Goal: Task Accomplishment & Management: Manage account settings

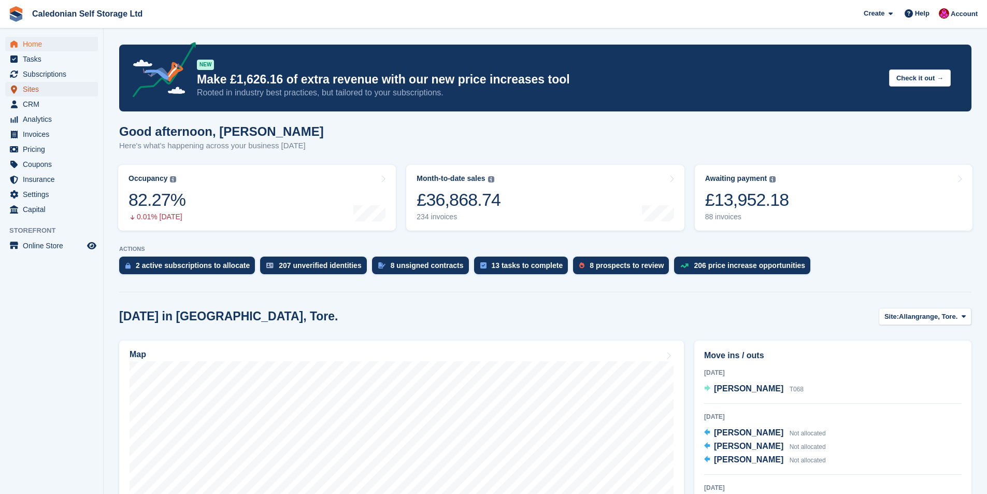
click at [30, 87] on span "Sites" at bounding box center [54, 89] width 62 height 15
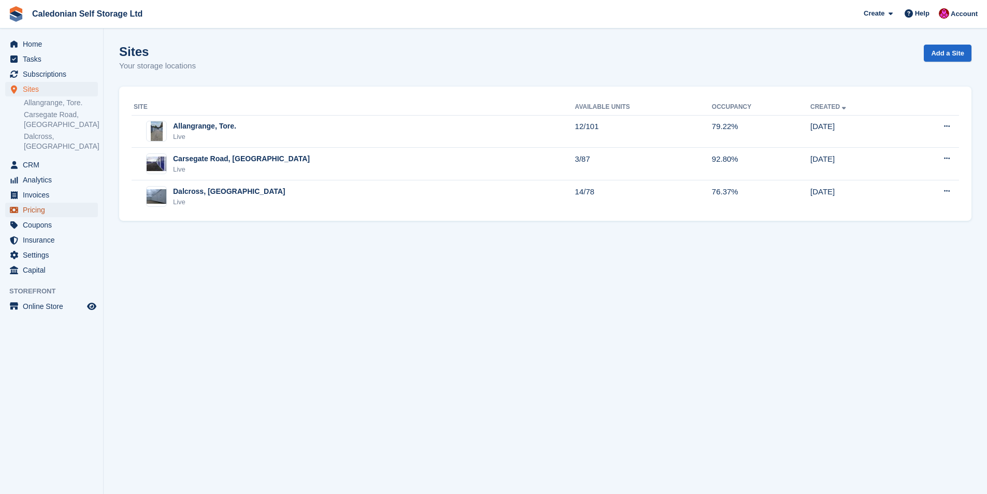
click at [39, 203] on span "Pricing" at bounding box center [54, 210] width 62 height 15
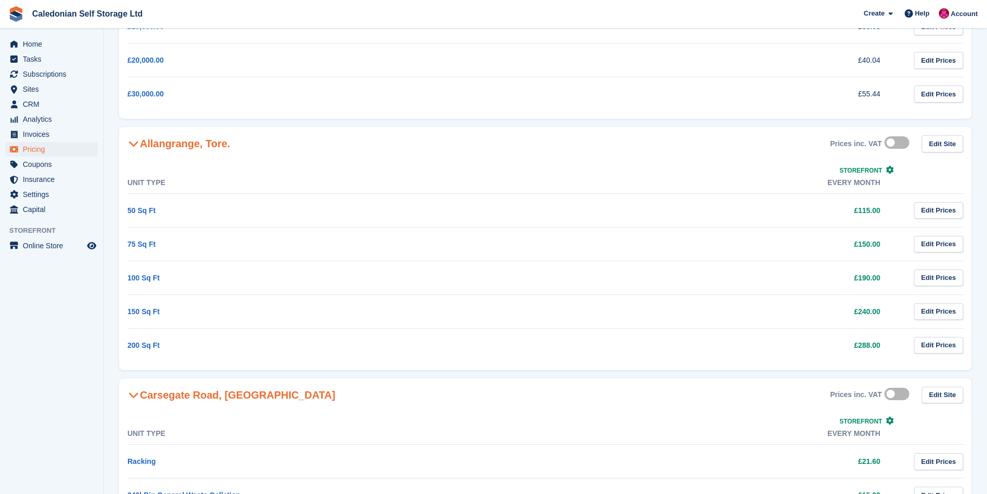
scroll to position [933, 0]
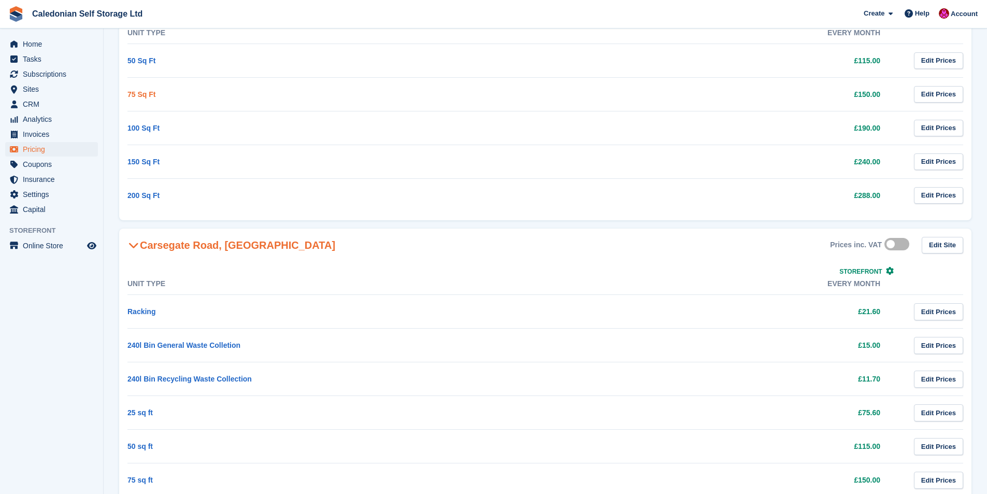
click at [150, 95] on link "75 Sq Ft" at bounding box center [141, 94] width 28 height 8
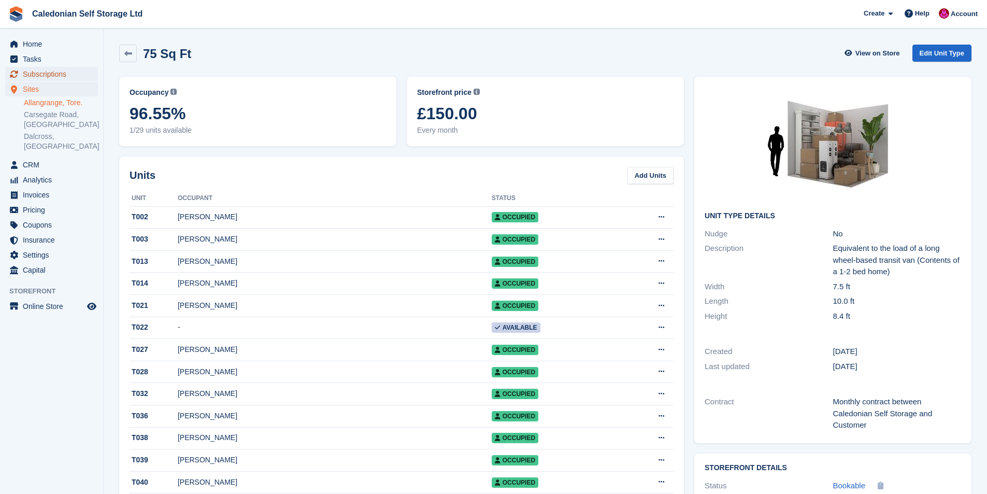
click at [52, 73] on span "Subscriptions" at bounding box center [54, 74] width 62 height 15
